Goal: Information Seeking & Learning: Learn about a topic

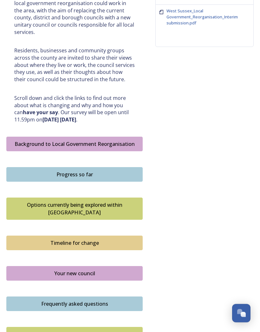
scroll to position [268, 0]
click at [151, 206] on div "Shaping [GEOGRAPHIC_DATA] ﻿﻿﻿The future of local government in [GEOGRAPHIC_DATA…" at bounding box center [130, 85] width 248 height 609
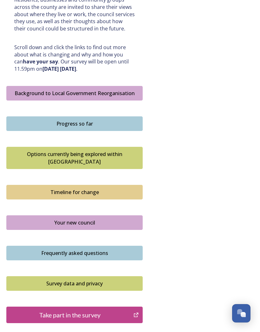
scroll to position [322, 0]
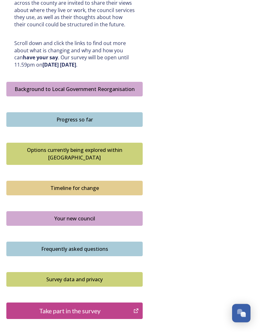
click at [124, 116] on div "Progress so far" at bounding box center [75, 120] width 130 height 8
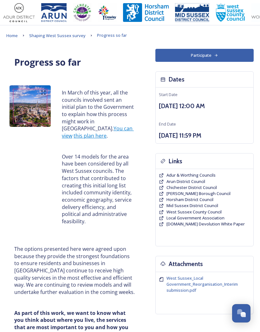
click at [10, 37] on span "Home" at bounding box center [11, 36] width 11 height 6
